Goal: Obtain resource: Download file/media

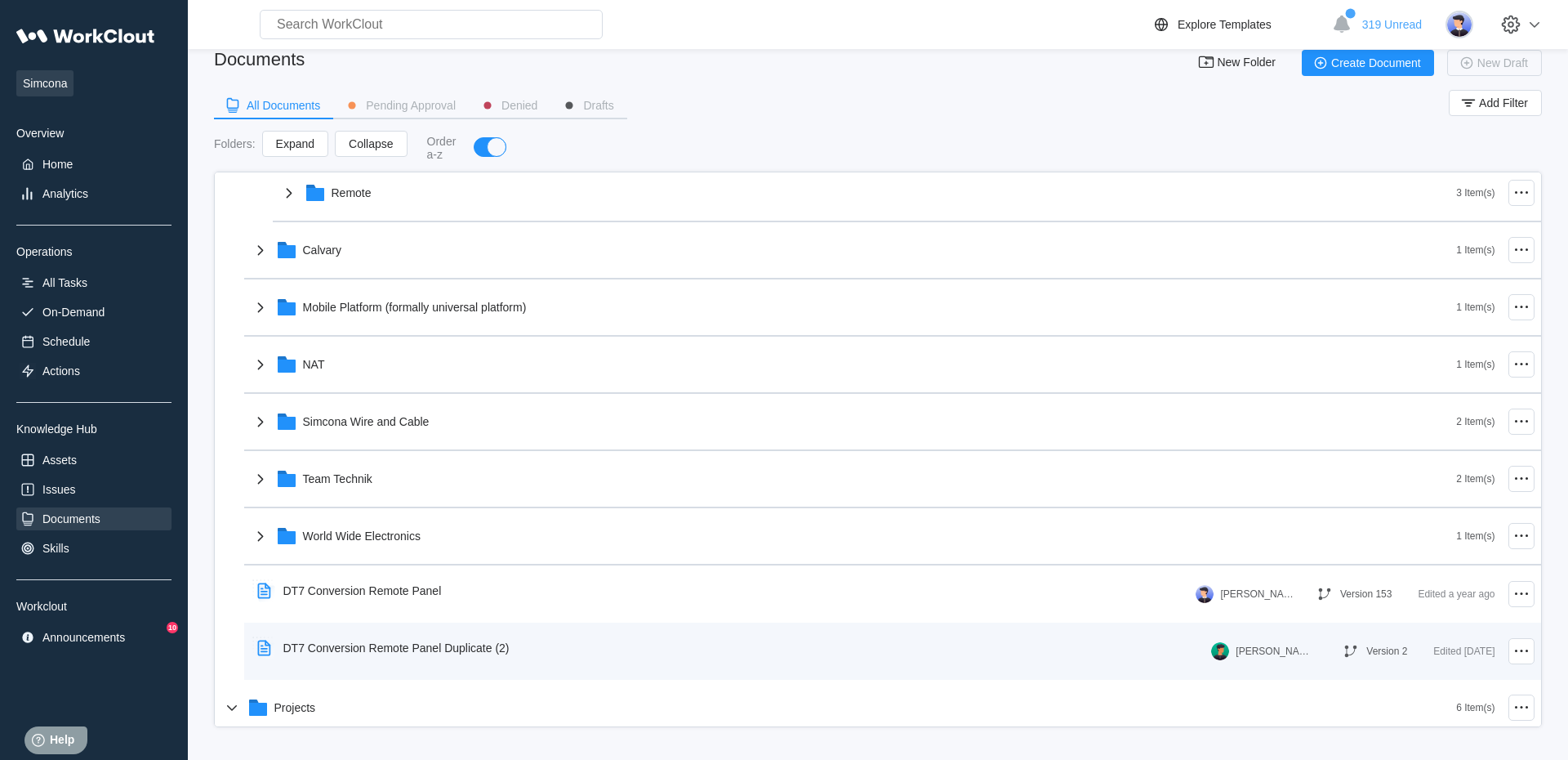
scroll to position [559, 0]
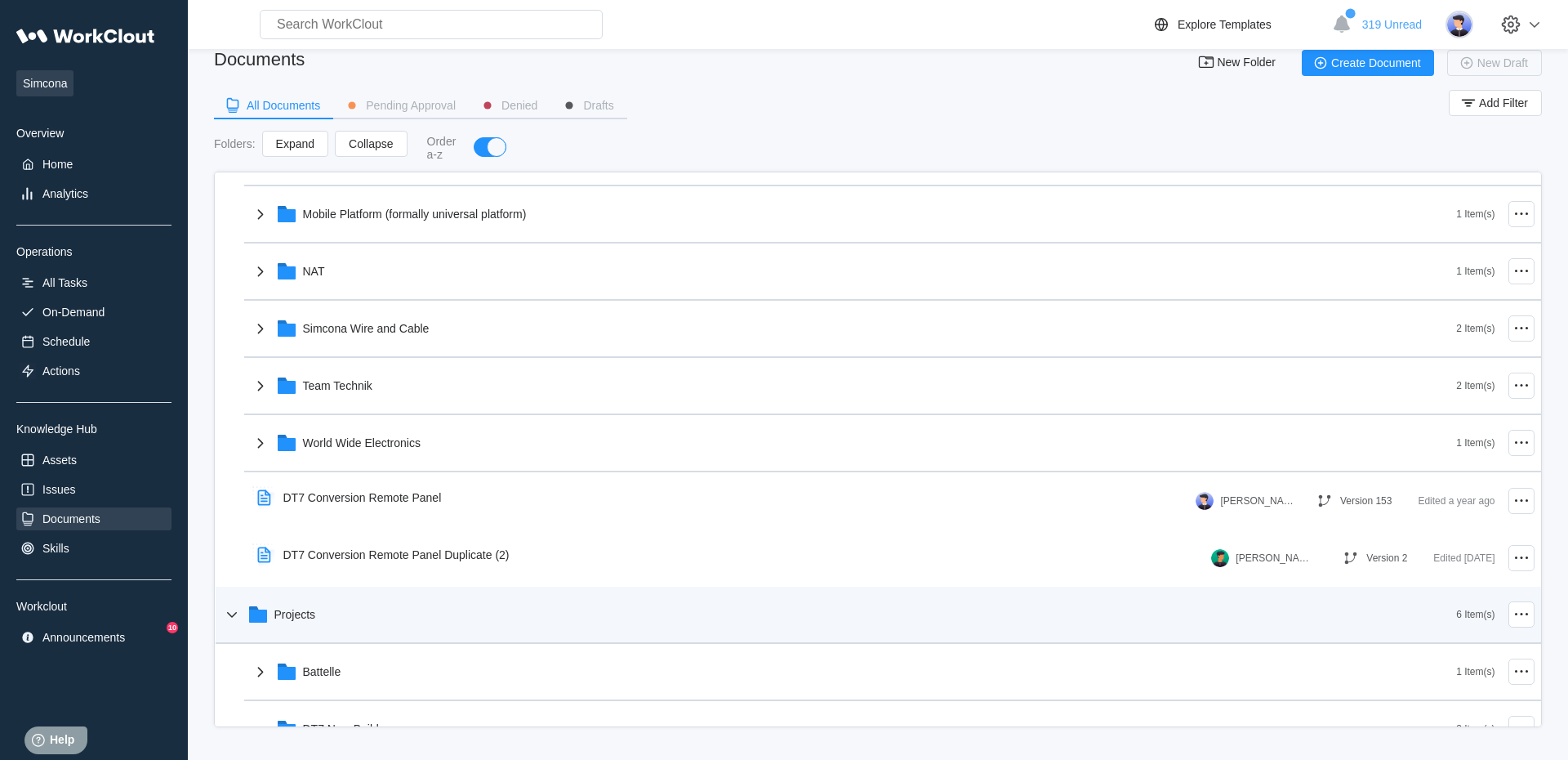
click at [360, 613] on div "Projects" at bounding box center [839, 615] width 1235 height 43
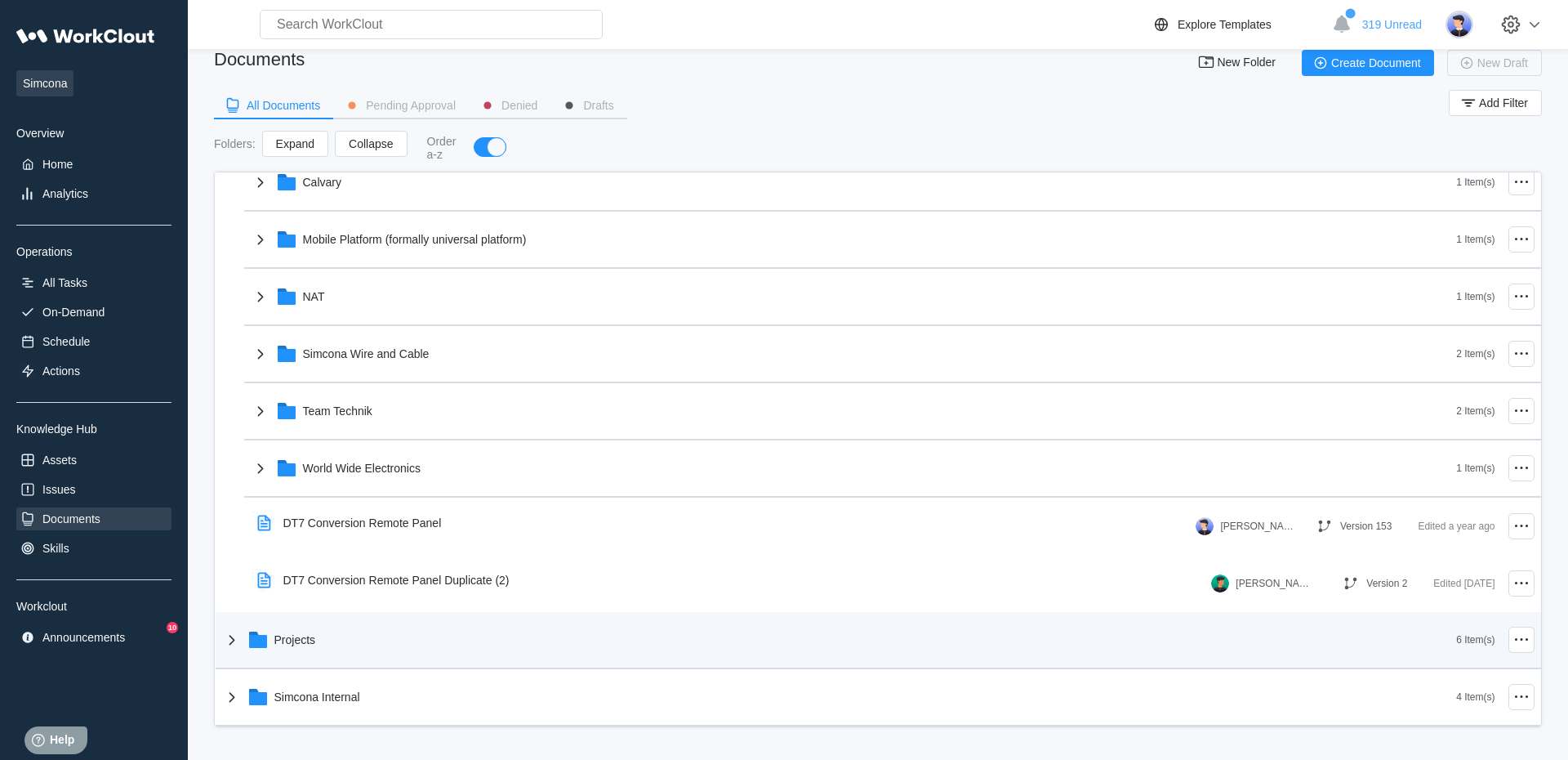
click at [360, 613] on div "Projects 6 Item(s)" at bounding box center [878, 640] width 1326 height 57
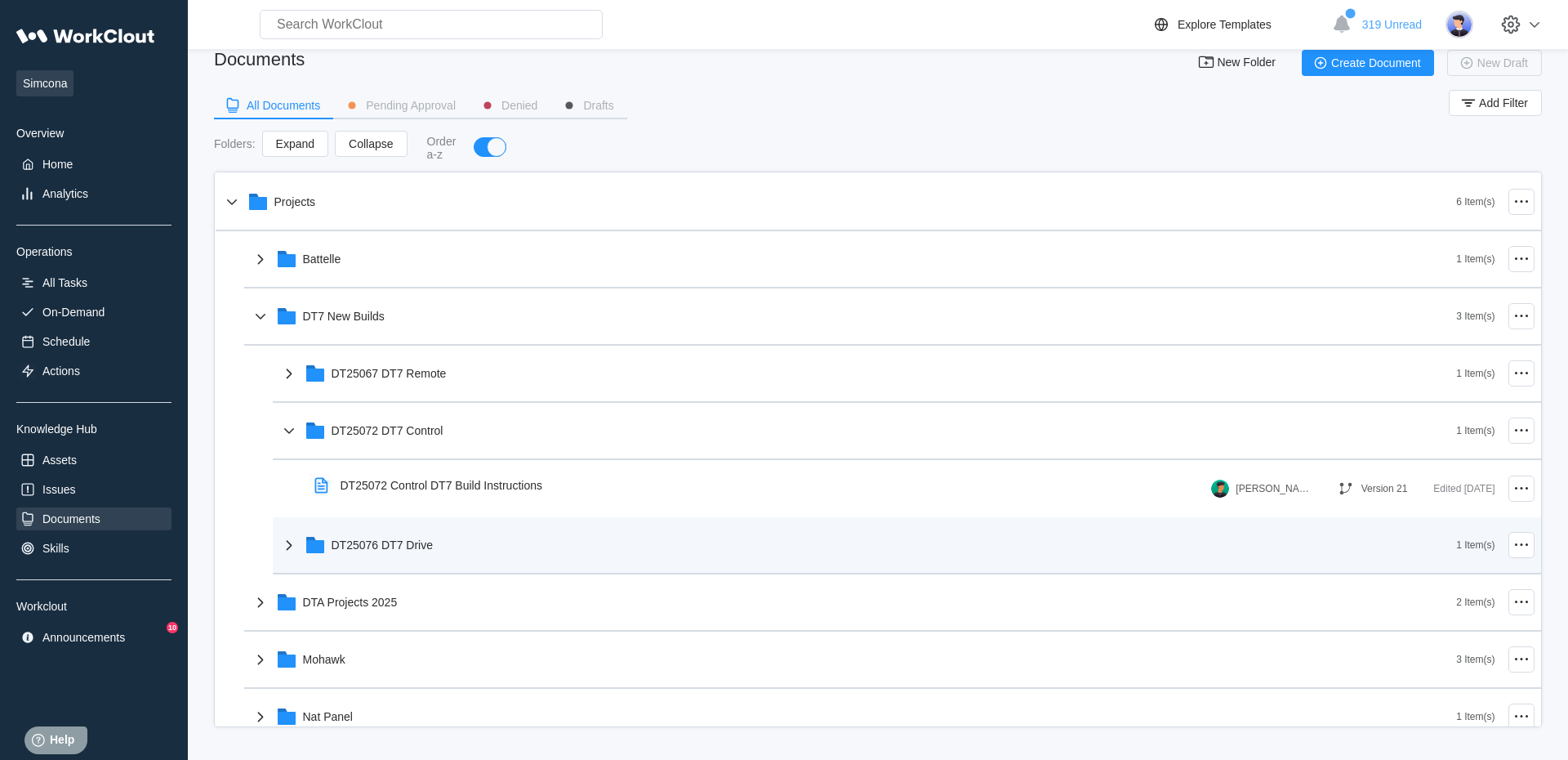
scroll to position [1000, 0]
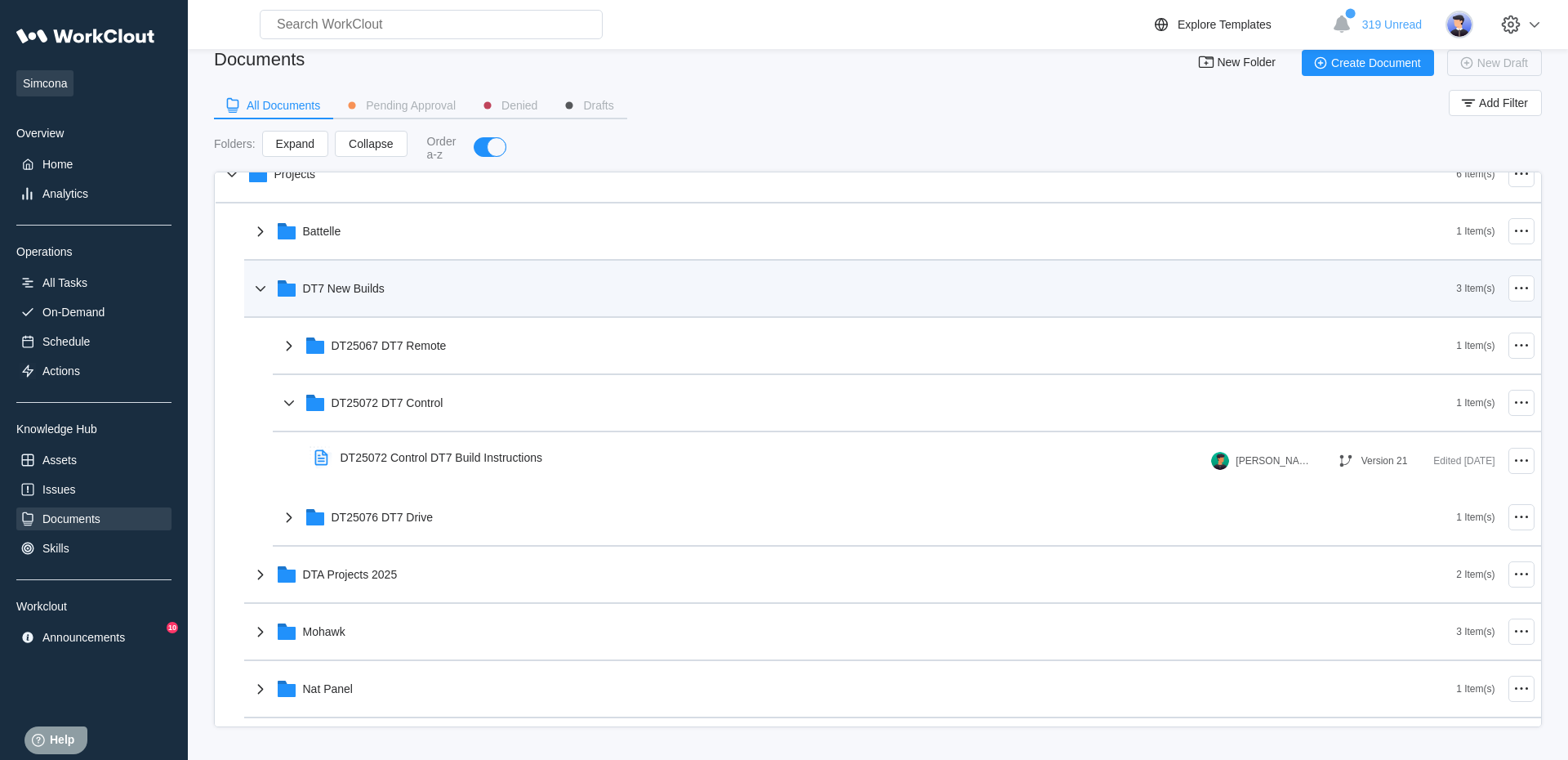
click at [369, 295] on div "DT7 New Builds" at bounding box center [854, 289] width 1206 height 43
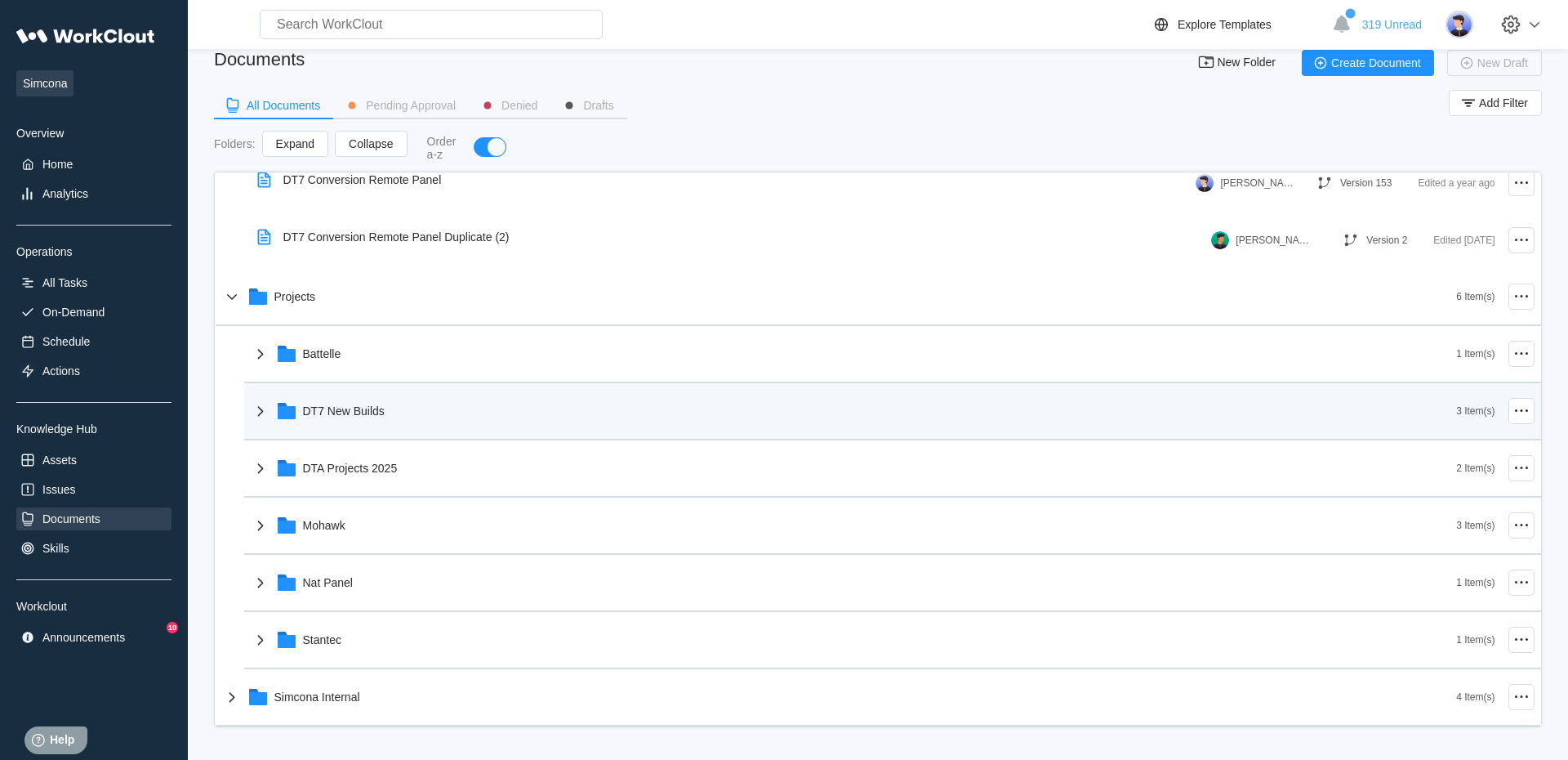
scroll to position [877, 0]
click at [375, 412] on div "DT7 New Builds" at bounding box center [344, 411] width 82 height 13
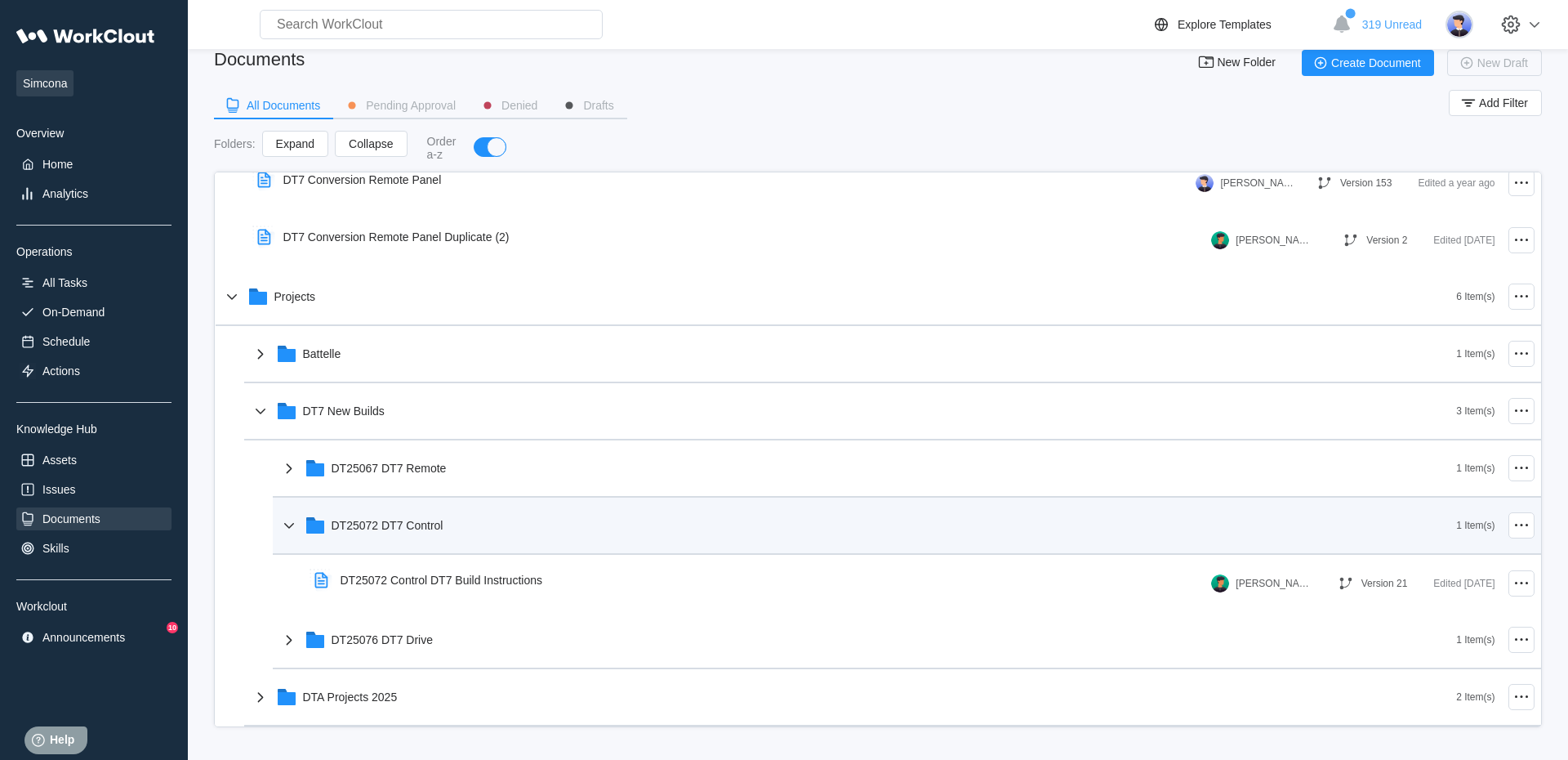
click at [444, 525] on div "DT25072 DT7 Control" at bounding box center [388, 525] width 112 height 13
click at [408, 529] on div "DT25072 DT7 Control" at bounding box center [388, 525] width 112 height 13
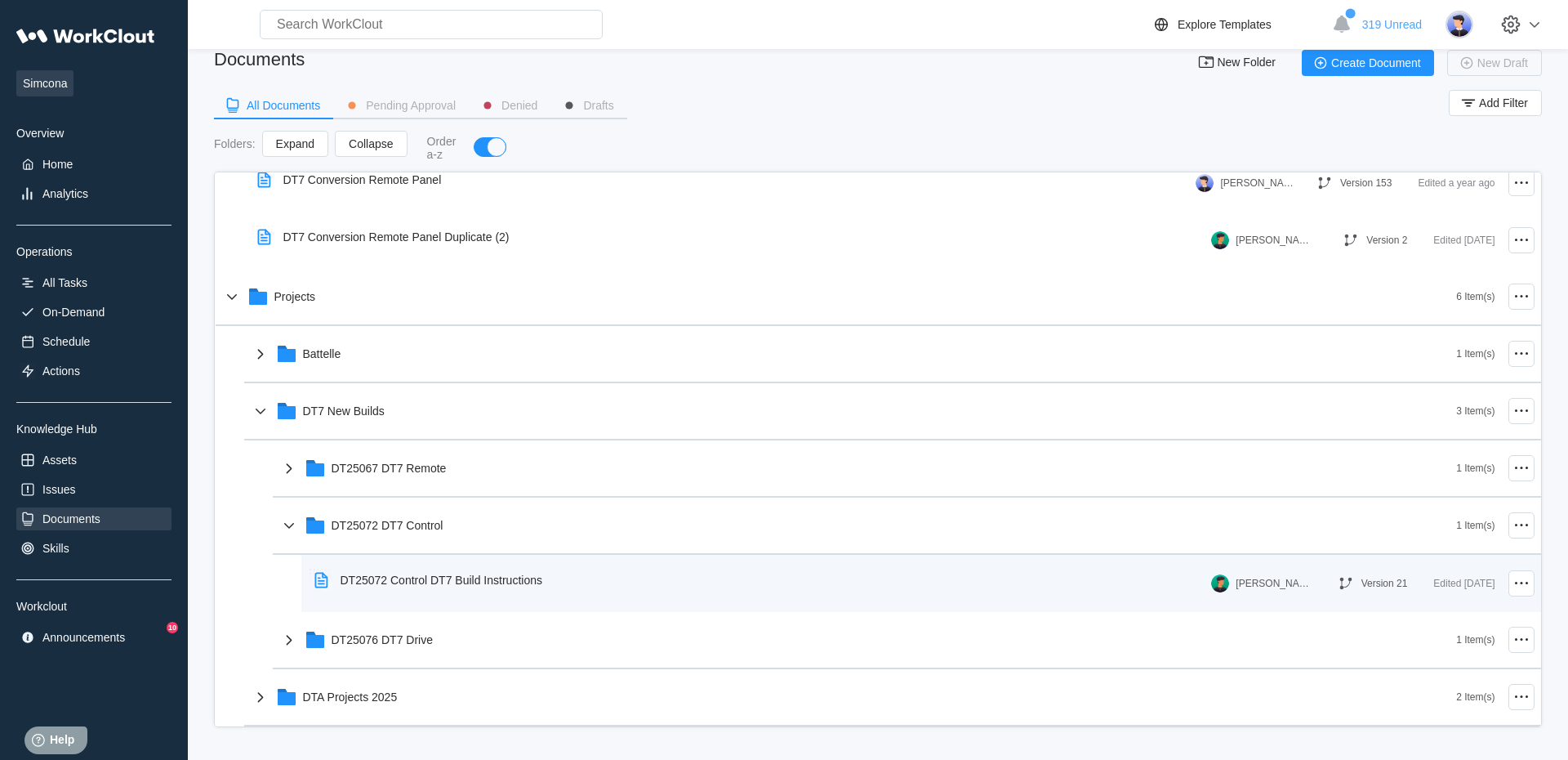
click at [431, 573] on div "DT25072 Control DT7 Build Instructions" at bounding box center [441, 580] width 201 height 13
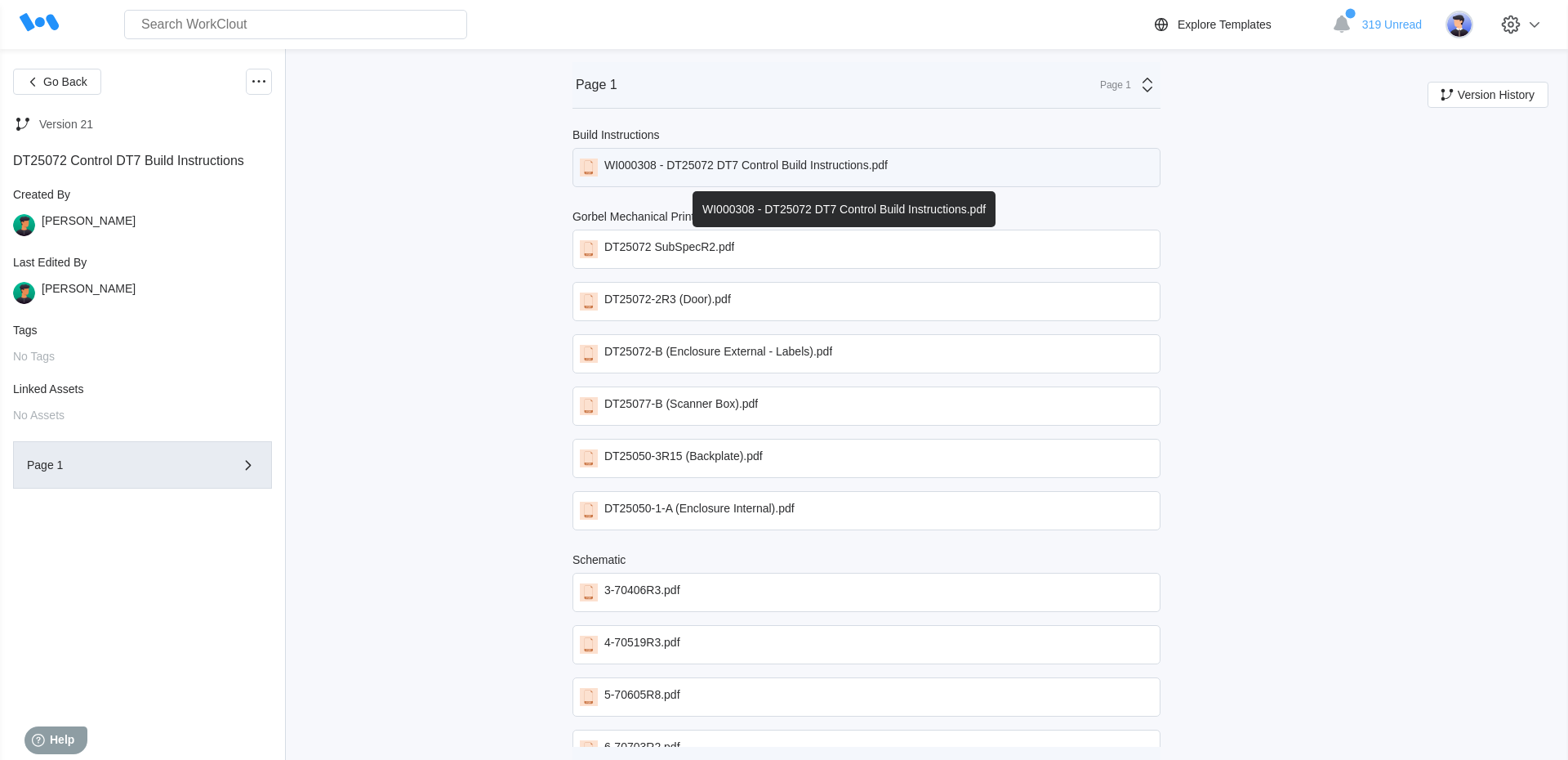
click at [669, 171] on div "WI000308 - DT25072 DT7 Control Build Instructions.pdf" at bounding box center [746, 167] width 283 height 18
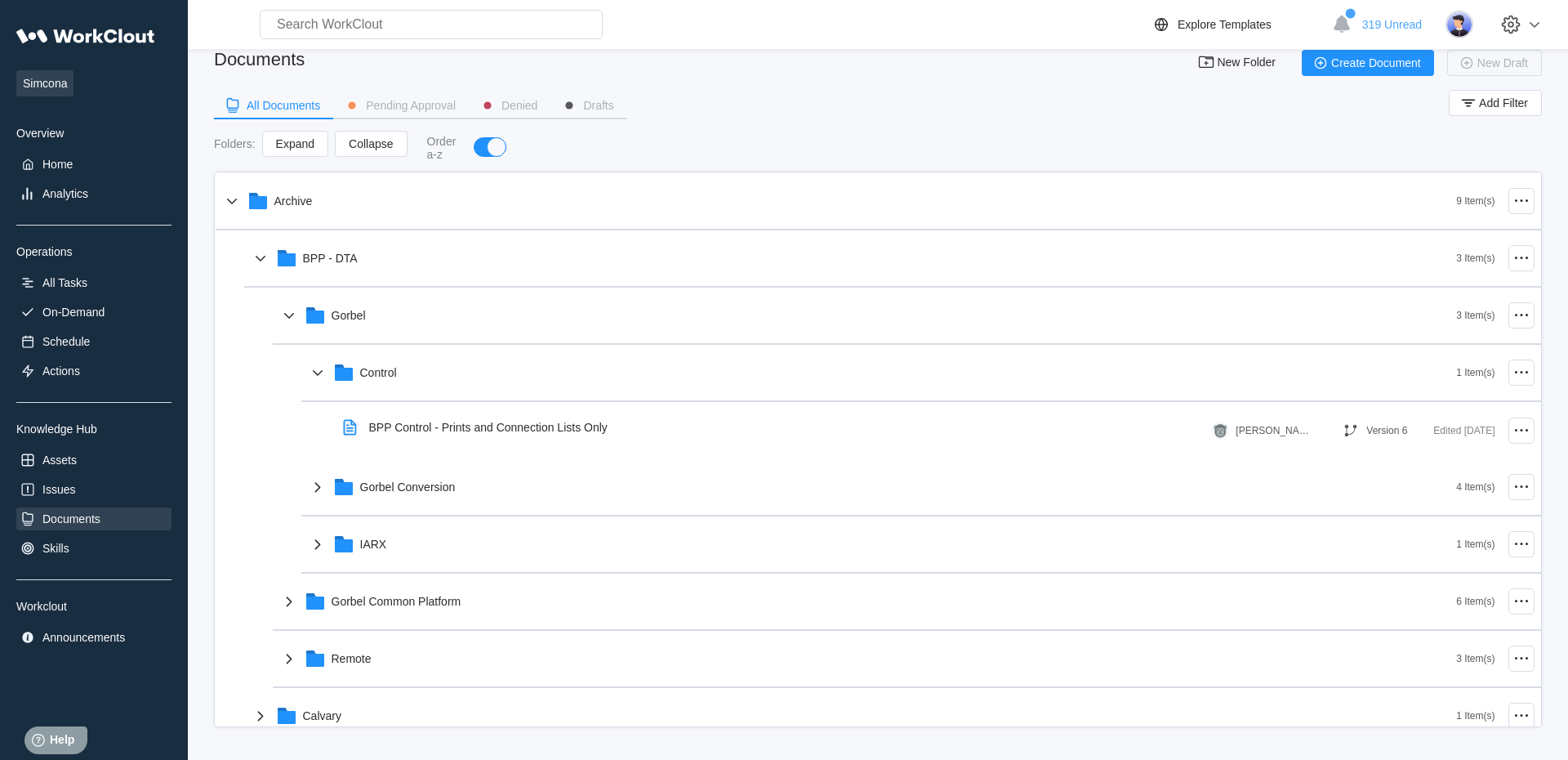
scroll to position [22, 0]
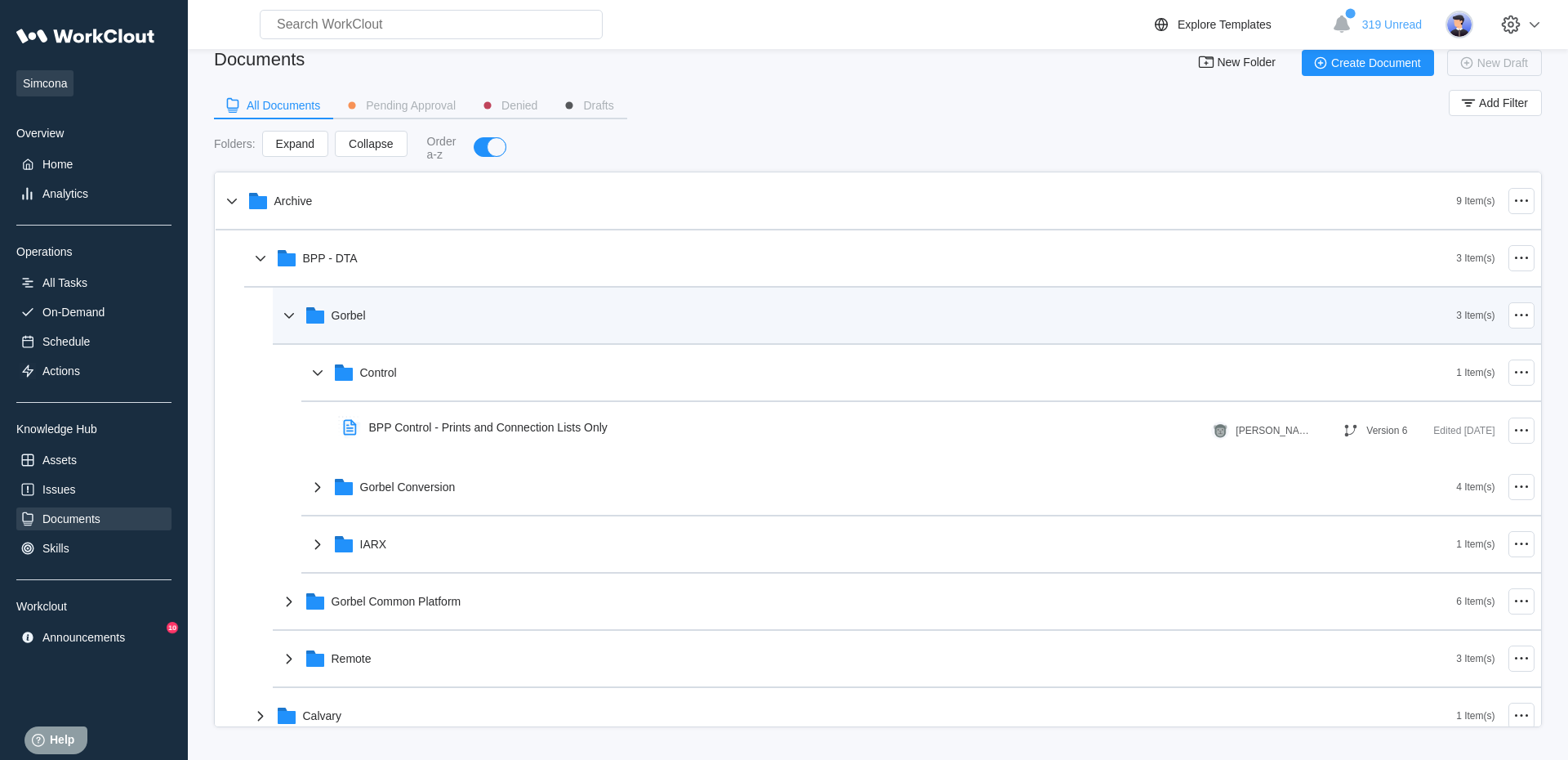
click at [424, 308] on div "Gorbel" at bounding box center [868, 315] width 1177 height 43
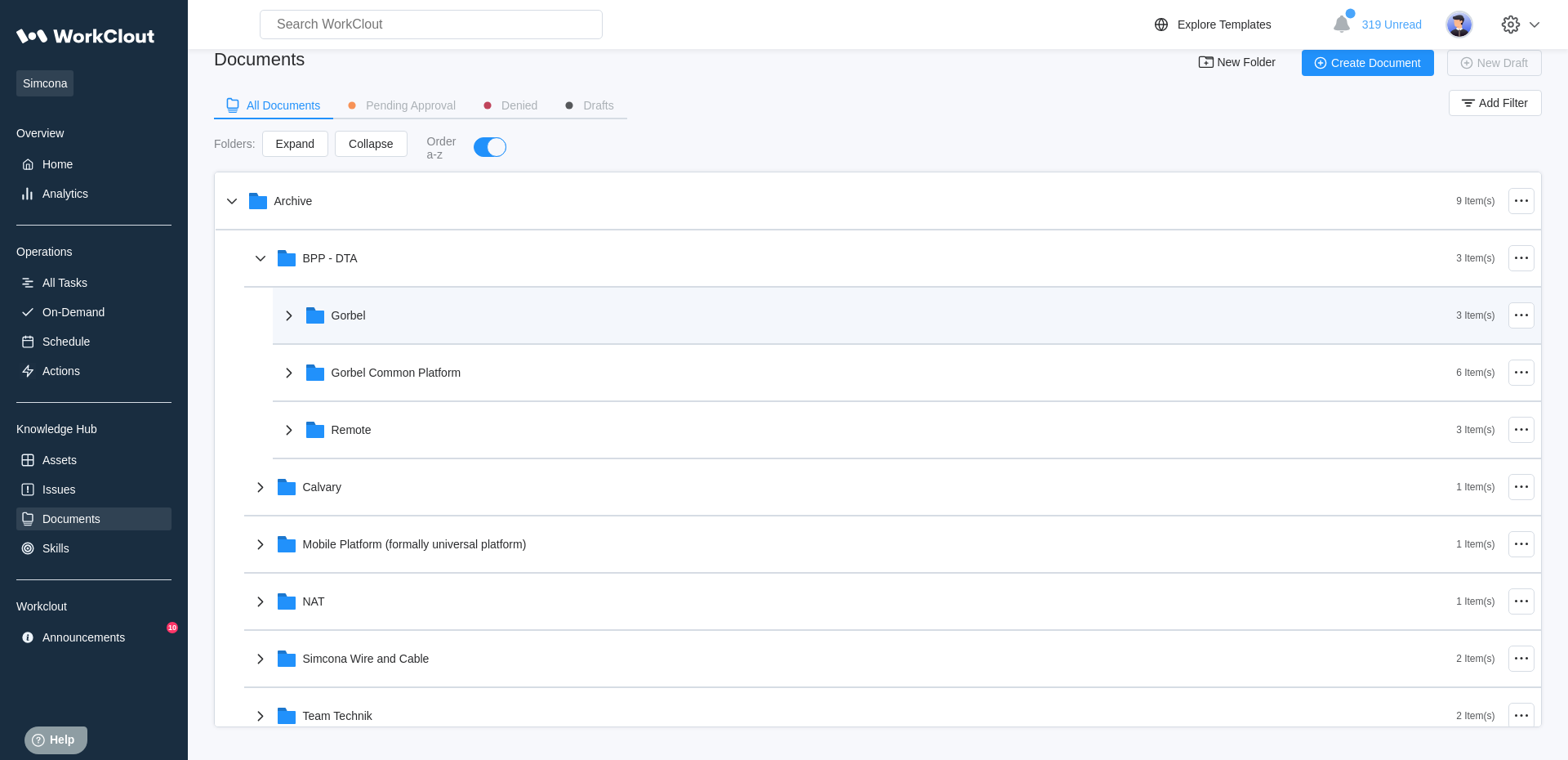
click at [425, 307] on div "Gorbel" at bounding box center [868, 315] width 1177 height 43
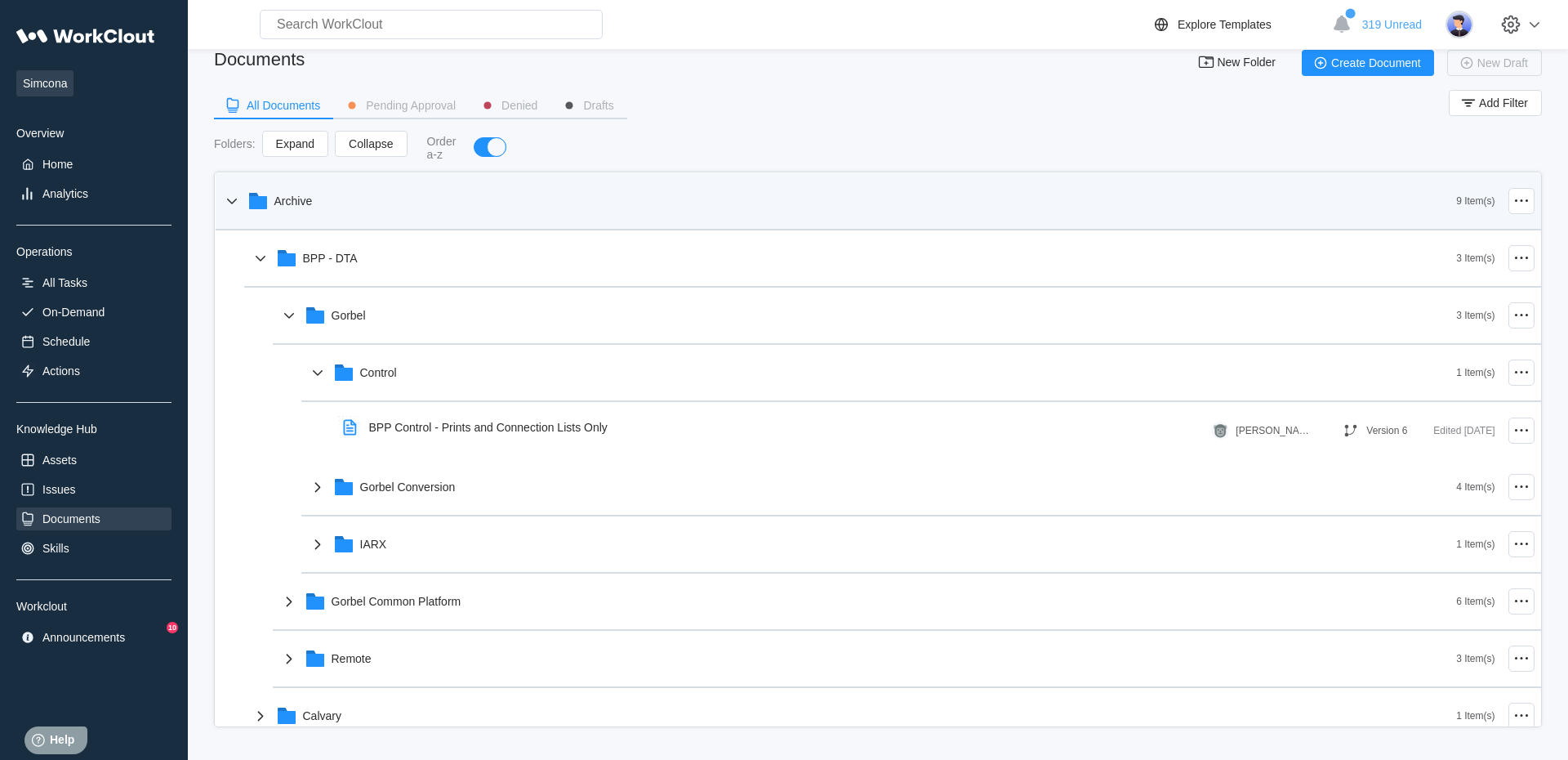
click at [254, 206] on icon at bounding box center [257, 202] width 18 height 13
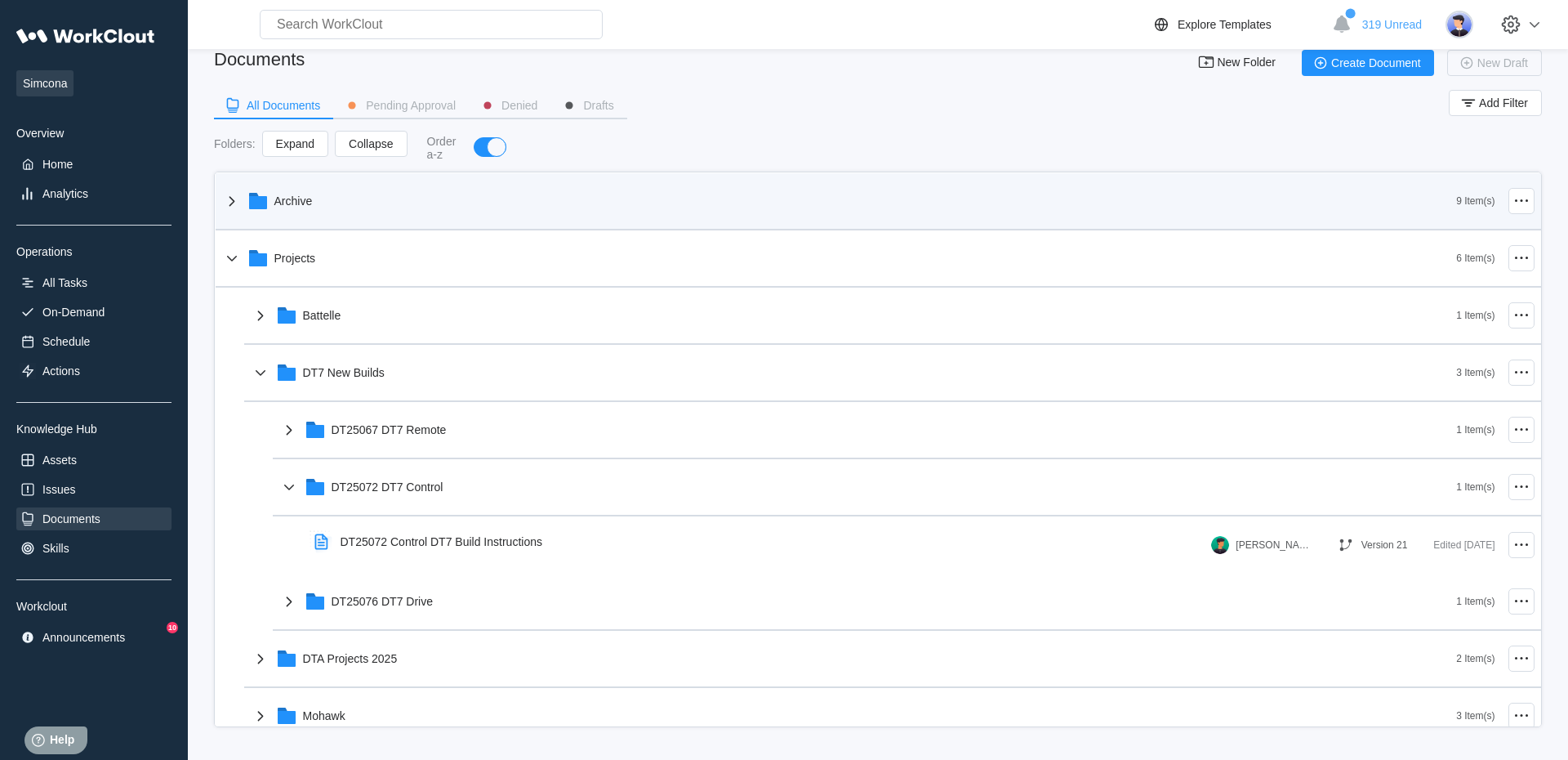
click at [254, 206] on icon at bounding box center [257, 202] width 18 height 13
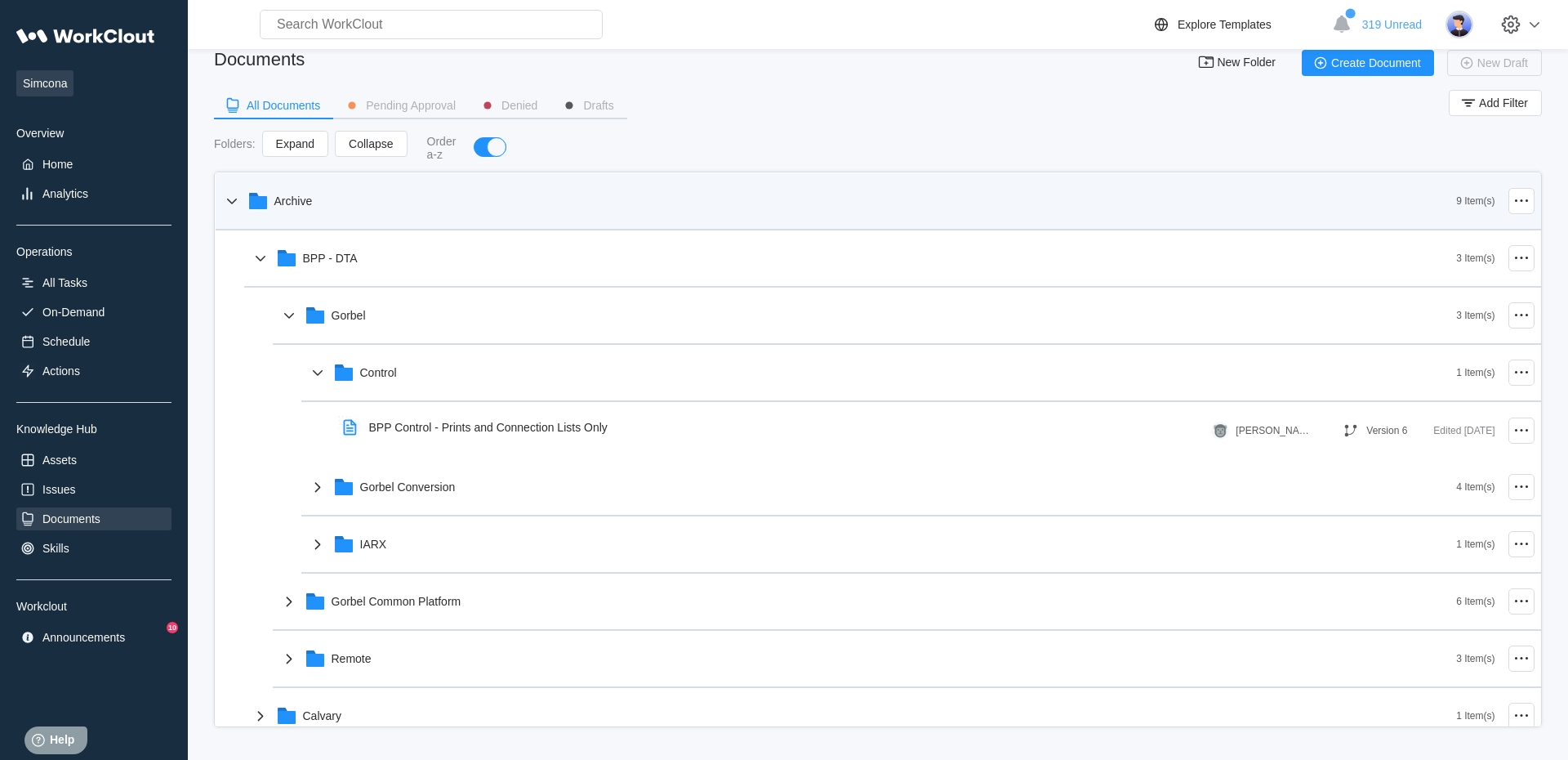
click at [254, 206] on icon at bounding box center [257, 202] width 18 height 13
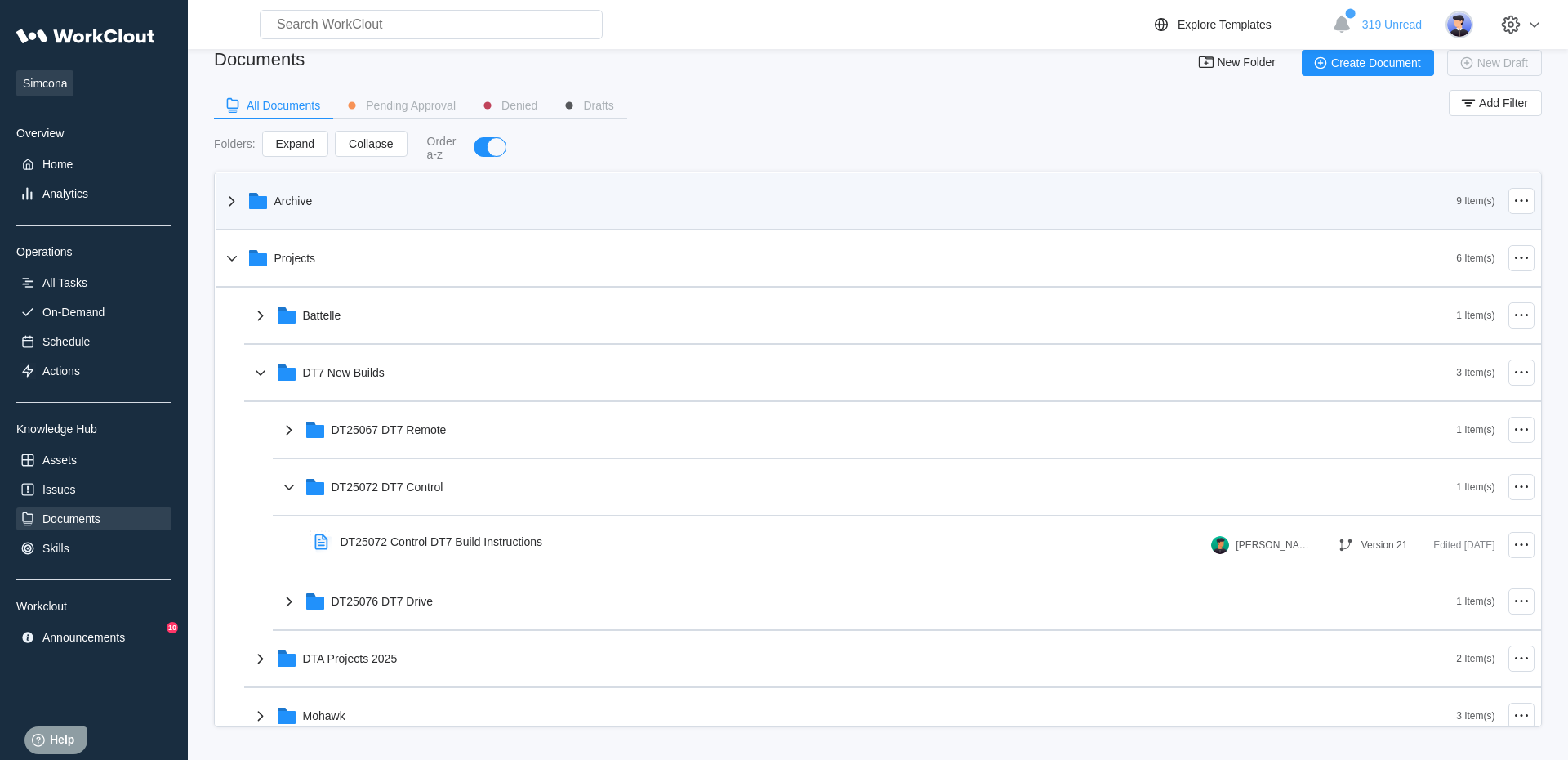
click at [254, 206] on icon at bounding box center [257, 202] width 18 height 13
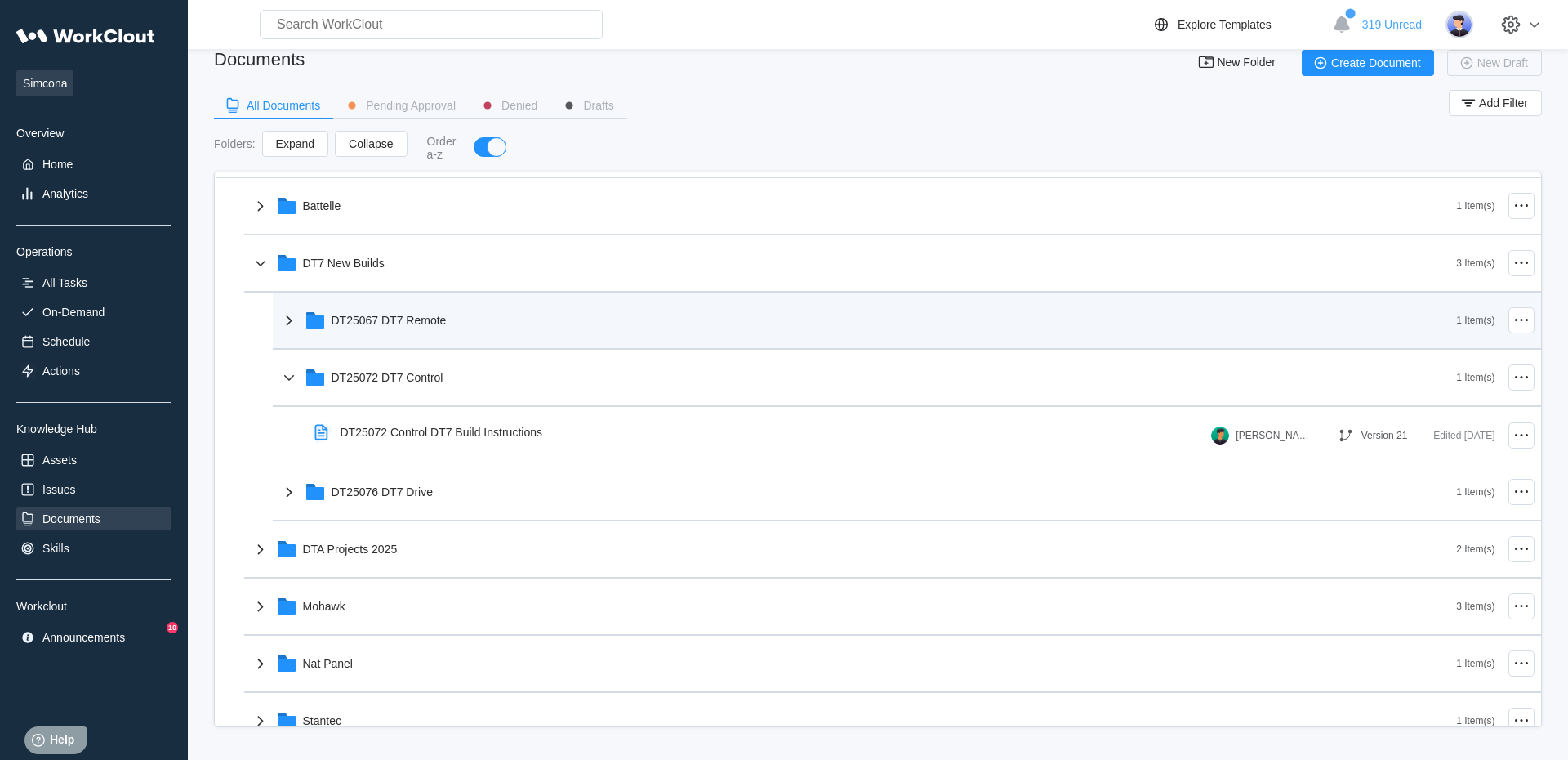
scroll to position [1105, 0]
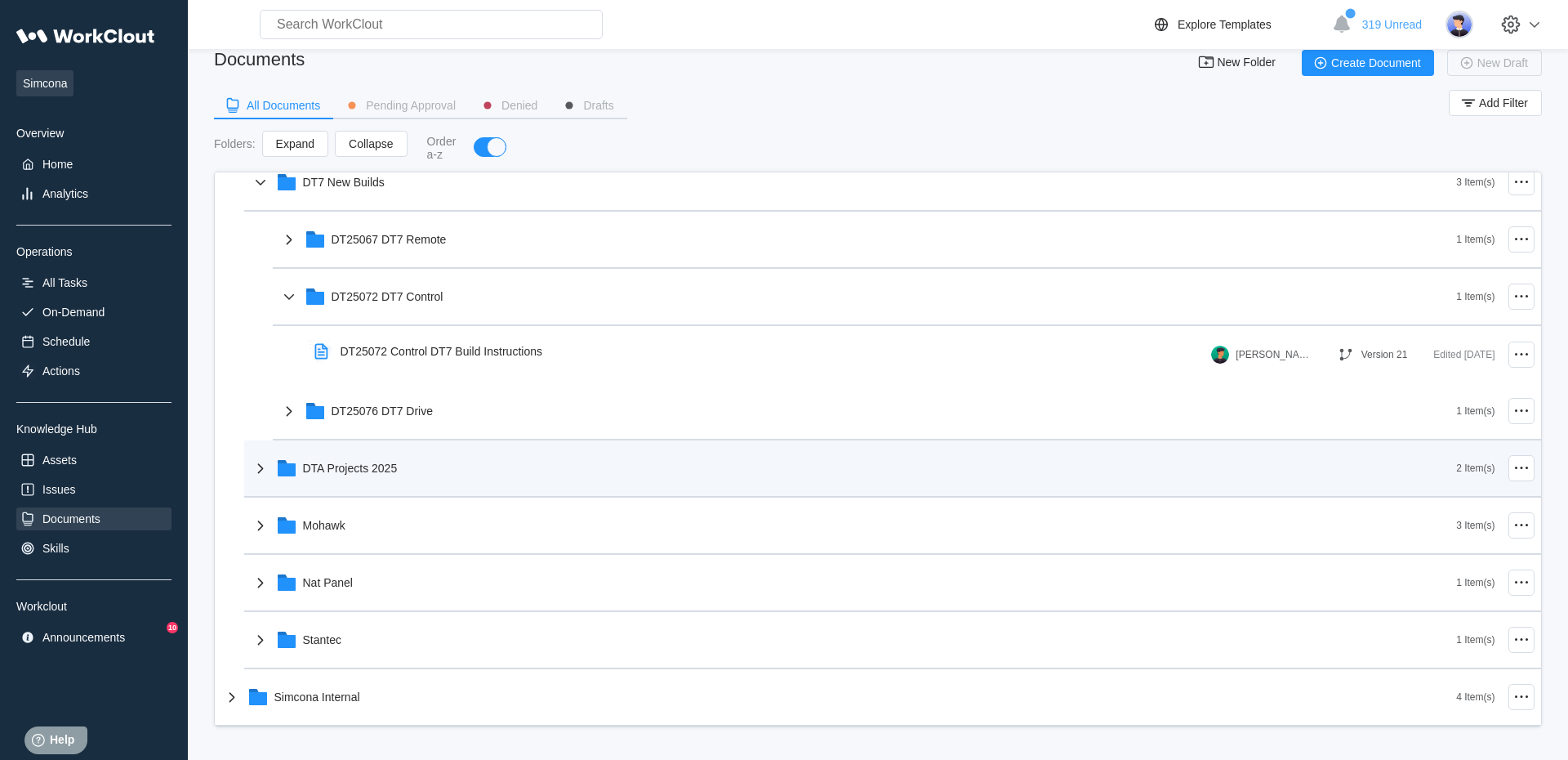
click at [358, 464] on div "DTA Projects 2025" at bounding box center [351, 468] width 95 height 13
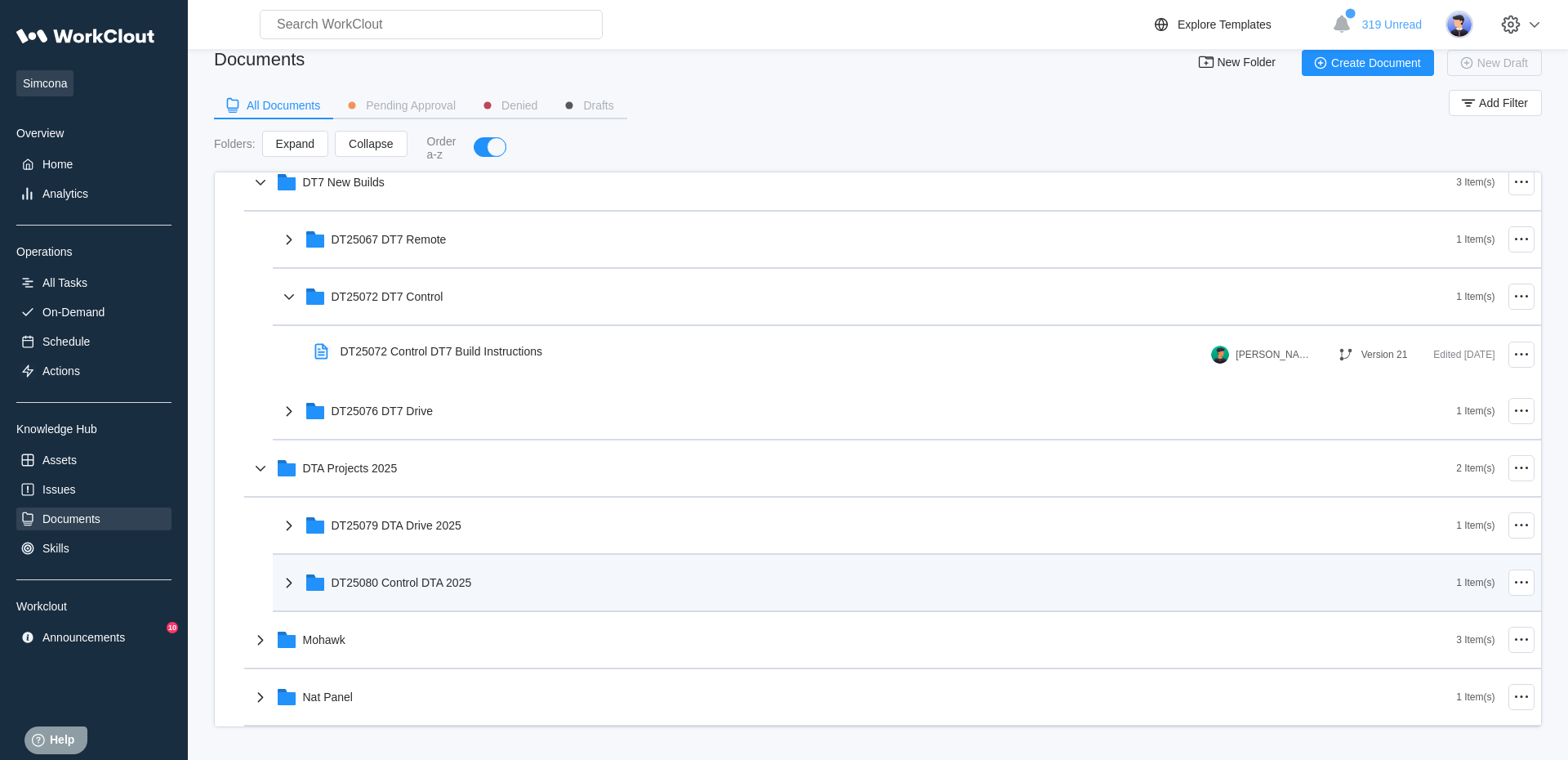
click at [377, 585] on div "DT25080 Control DTA 2025" at bounding box center [402, 583] width 141 height 13
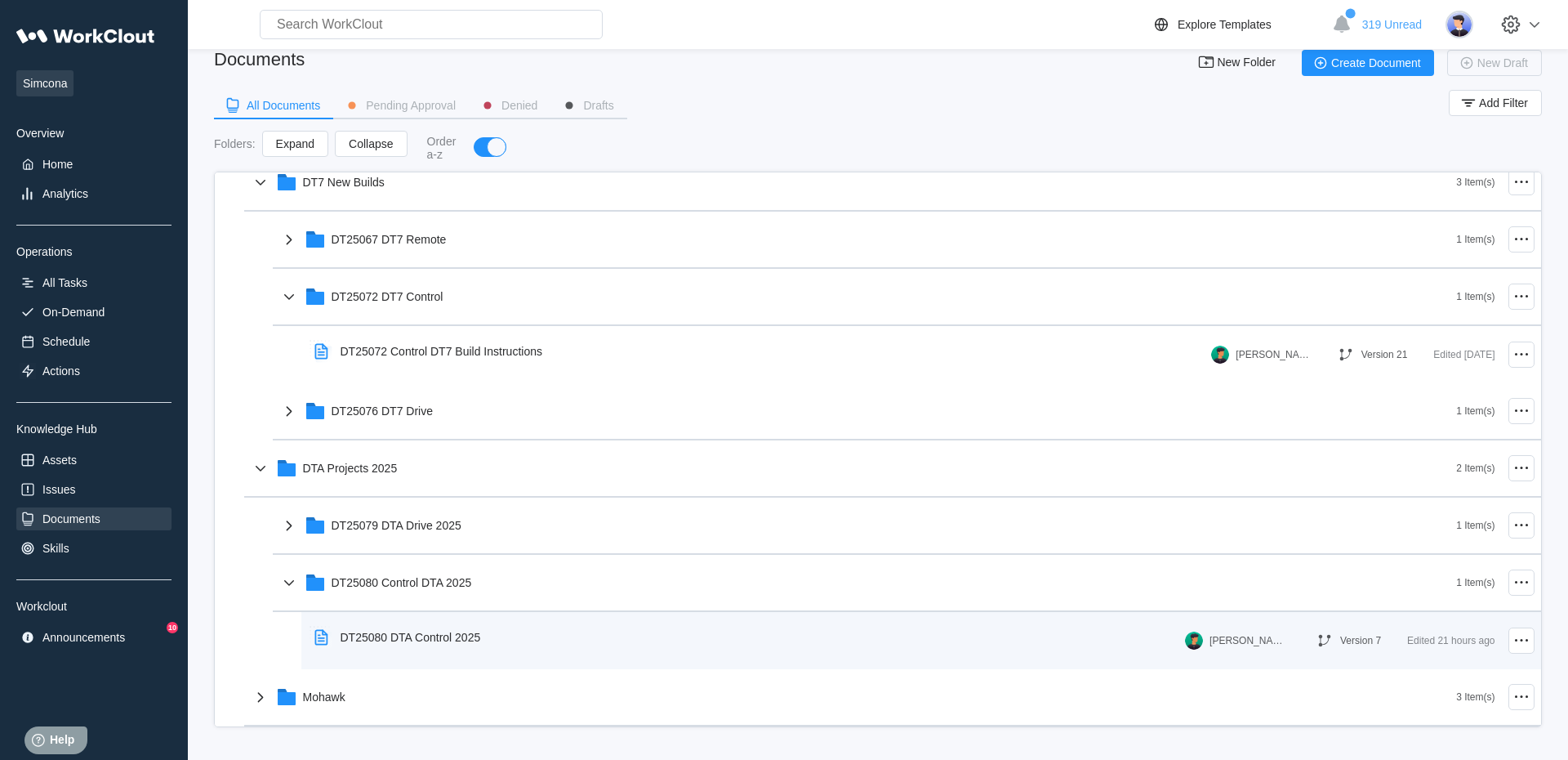
click at [391, 635] on div "DT25080 DTA Control 2025" at bounding box center [410, 637] width 141 height 13
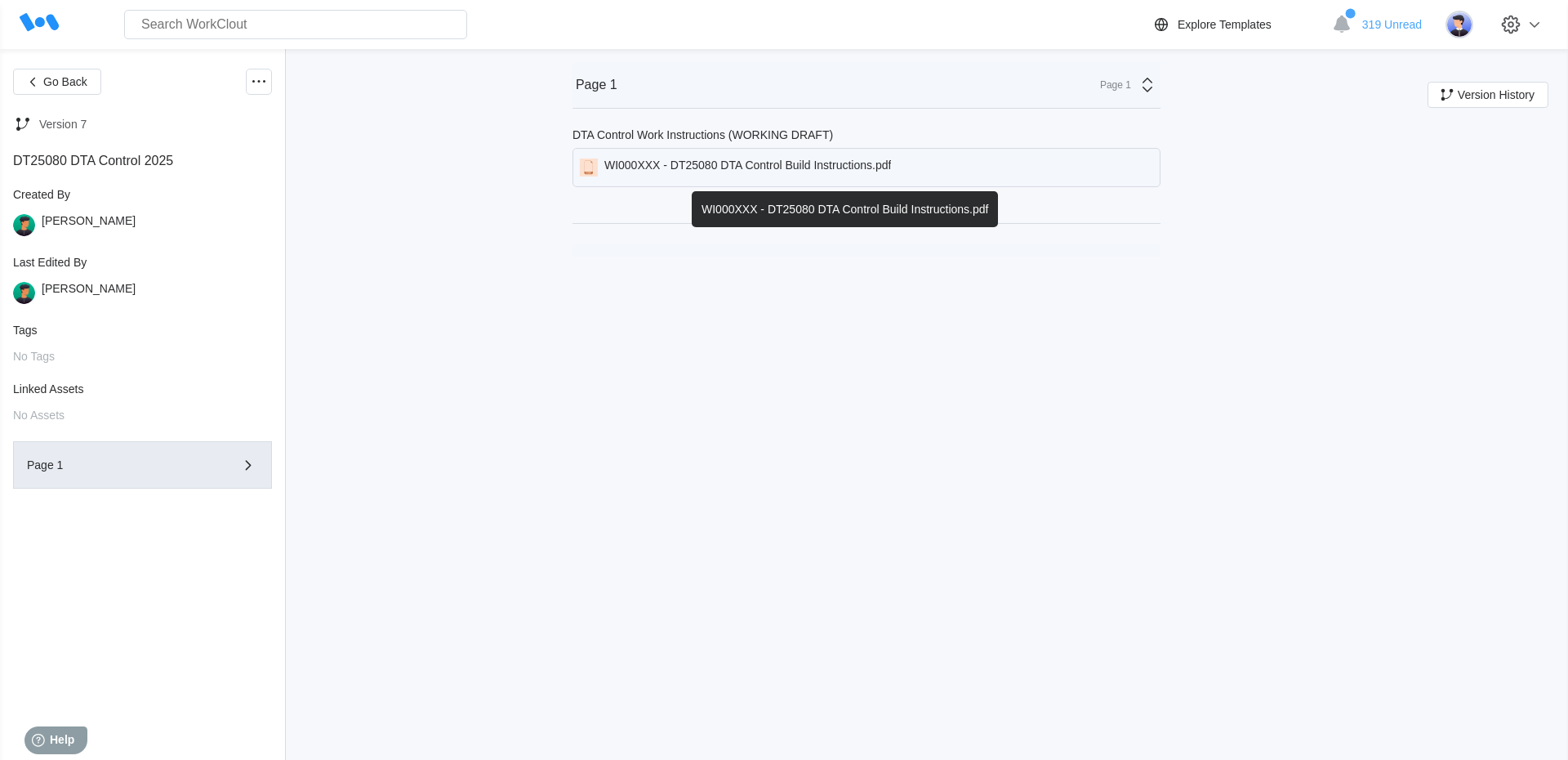
click at [680, 158] on div "WI000XXX - DT25080 DTA Control Build Instructions.pdf" at bounding box center [866, 168] width 588 height 39
